Goal: Find specific page/section: Find specific page/section

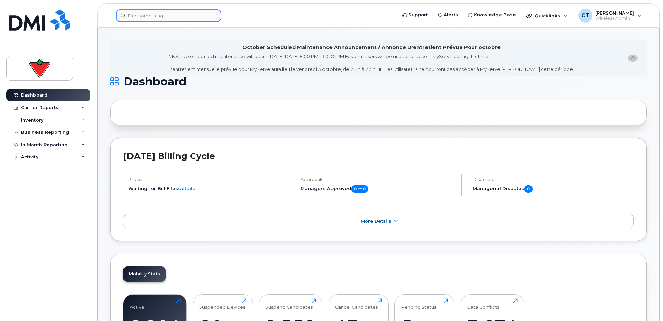
click at [147, 16] on input at bounding box center [168, 15] width 105 height 13
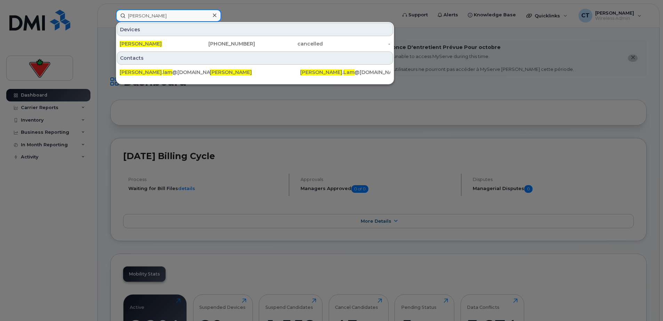
type input "andy lam"
click at [168, 40] on div "Andy Lam" at bounding box center [154, 44] width 68 height 13
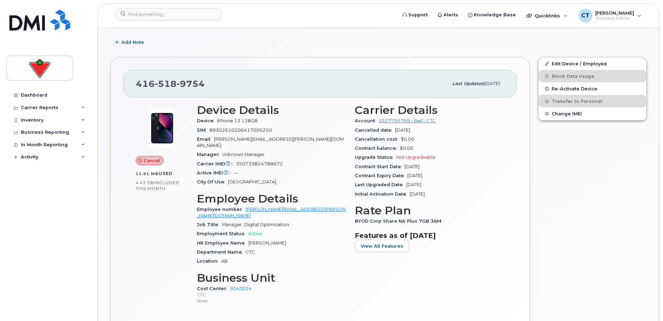
scroll to position [139, 0]
